Goal: Information Seeking & Learning: Learn about a topic

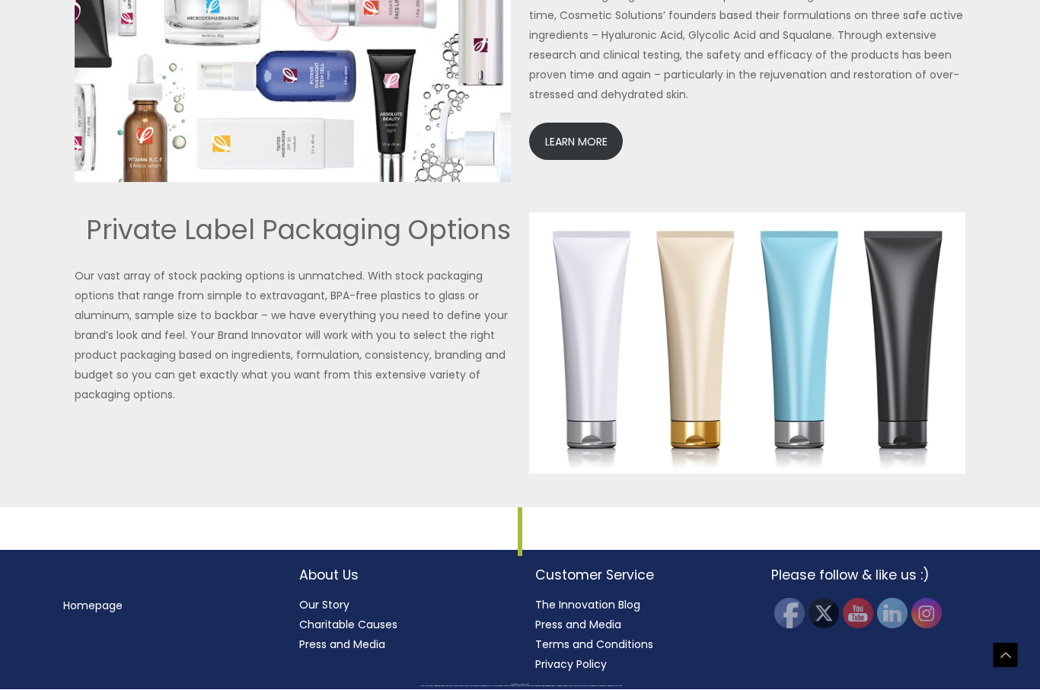
scroll to position [3424, 0]
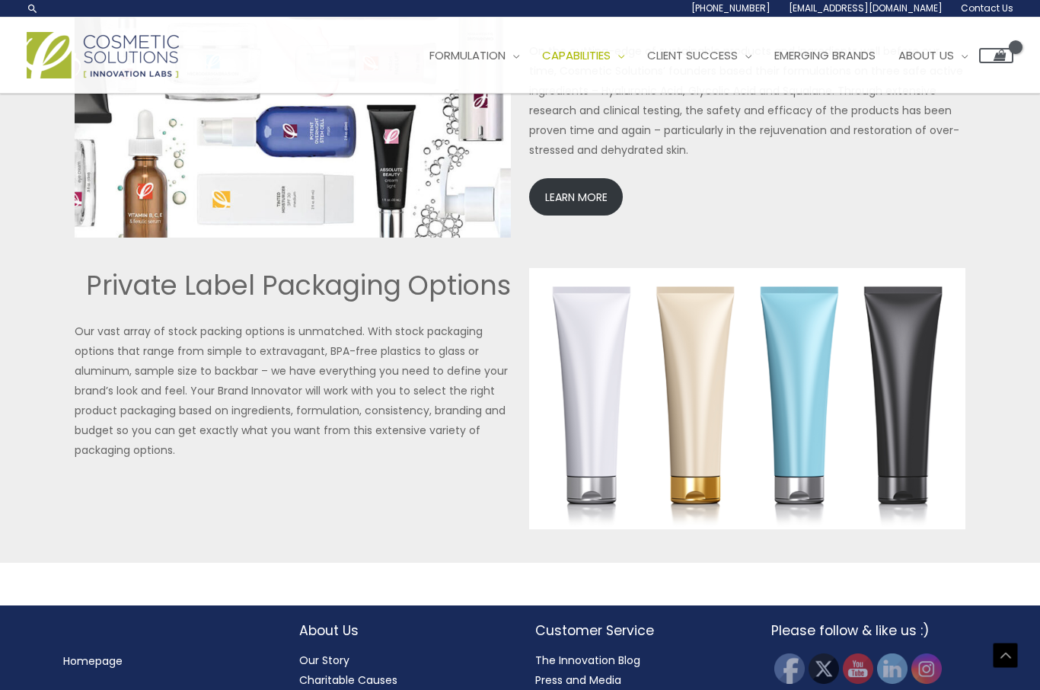
click at [595, 390] on img at bounding box center [747, 399] width 436 height 262
click at [585, 400] on img at bounding box center [747, 399] width 436 height 262
click at [592, 407] on img at bounding box center [747, 399] width 436 height 262
click at [577, 376] on img at bounding box center [747, 399] width 436 height 262
click at [582, 382] on img at bounding box center [747, 399] width 436 height 262
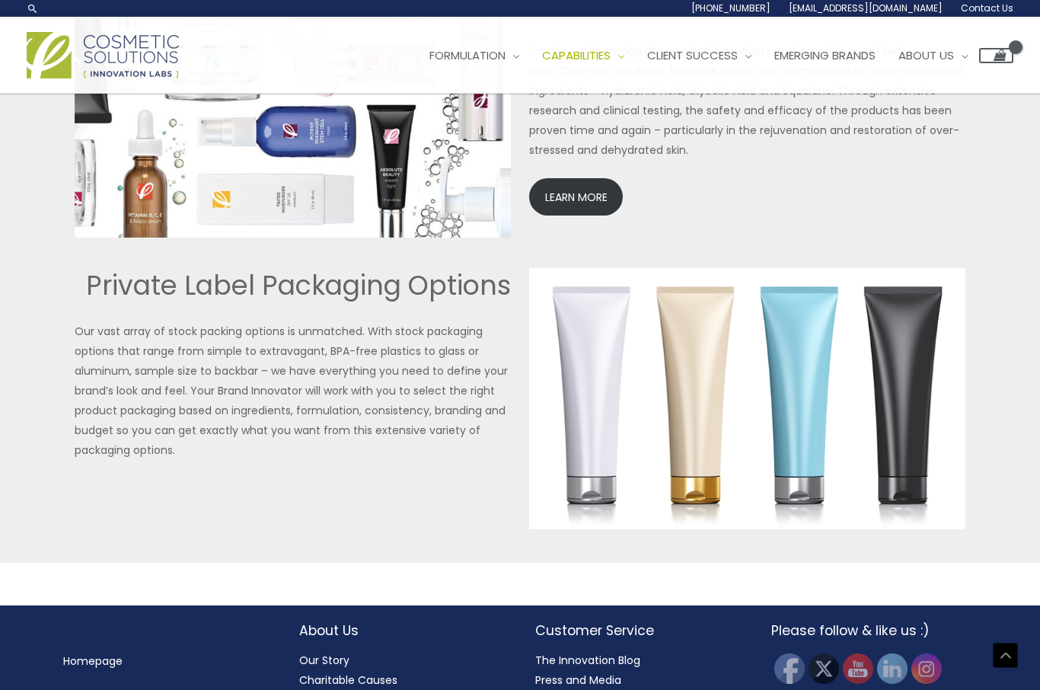
click at [576, 376] on img at bounding box center [747, 399] width 436 height 262
click at [573, 371] on img at bounding box center [747, 399] width 436 height 262
click at [687, 400] on img at bounding box center [747, 399] width 436 height 262
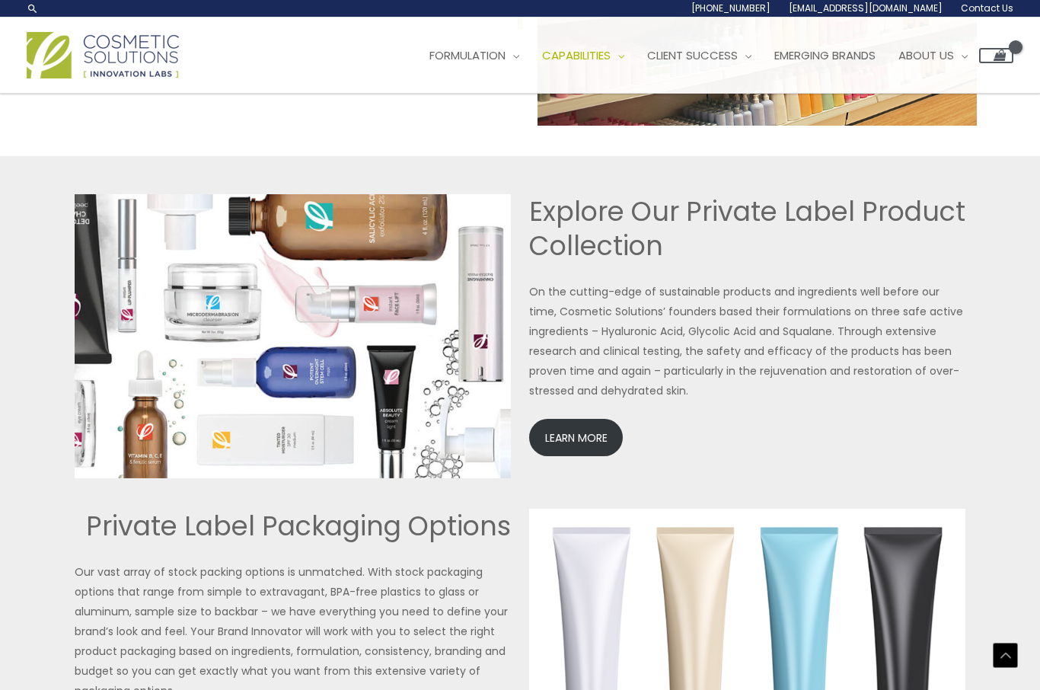
scroll to position [3182, 0]
click at [574, 429] on link "LEARN MORE" at bounding box center [576, 438] width 94 height 37
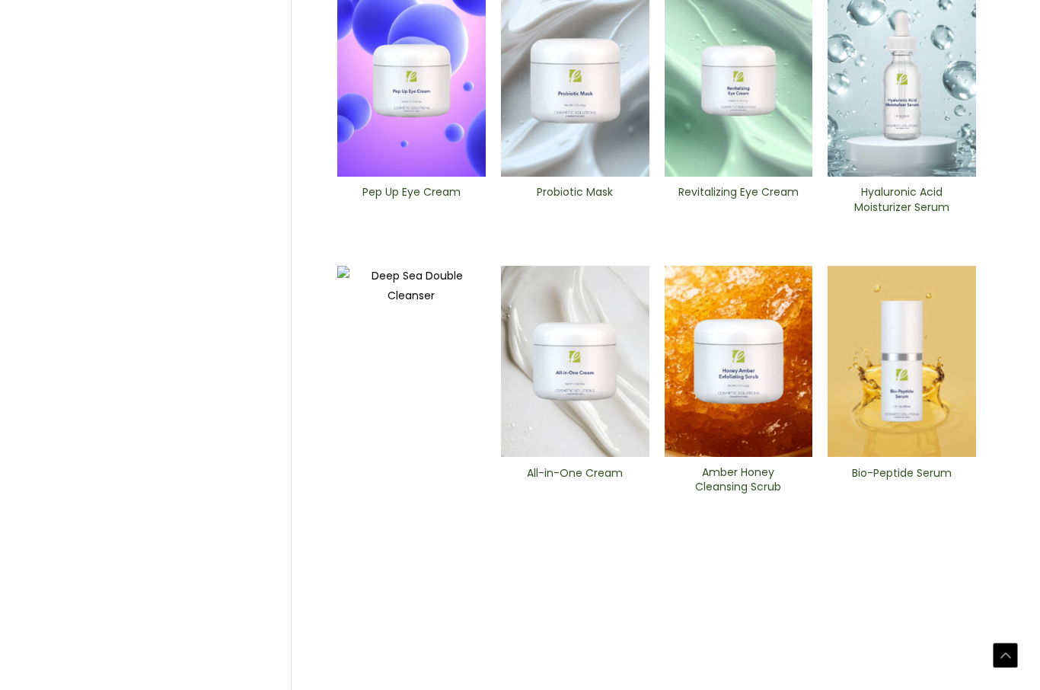
scroll to position [553, 0]
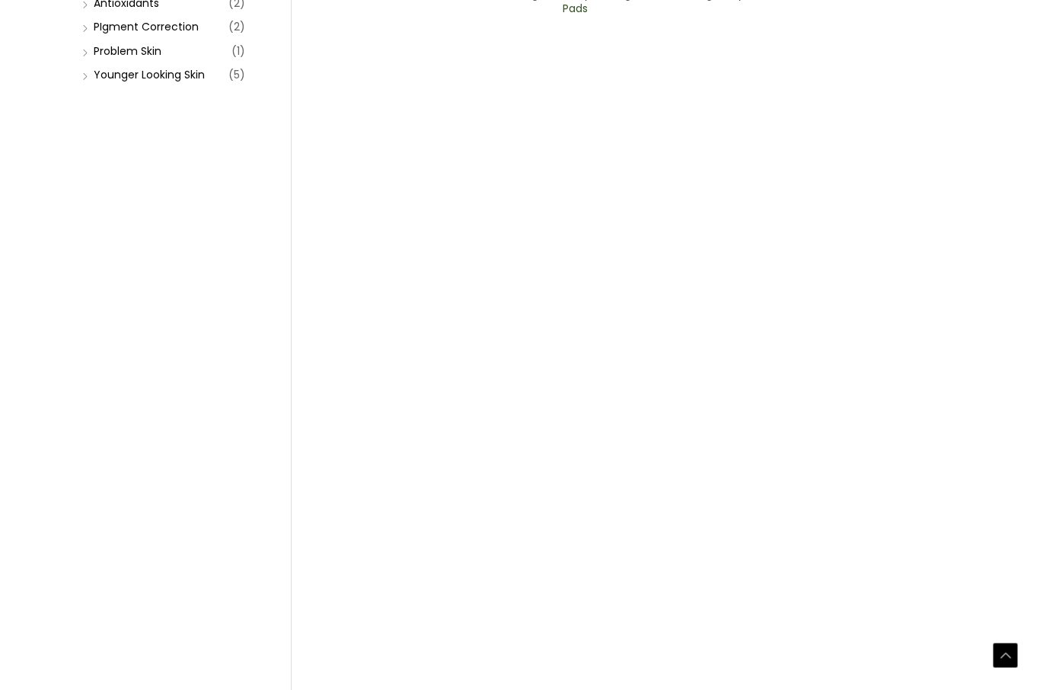
scroll to position [553, 0]
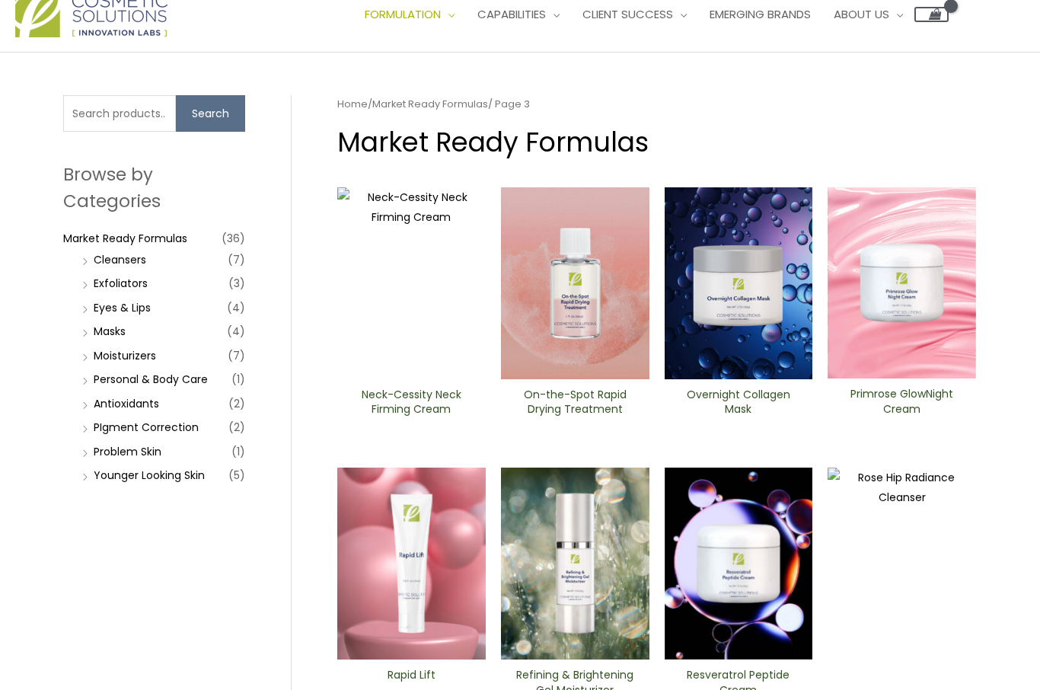
scroll to position [4, 0]
